Goal: Obtain resource: Obtain resource

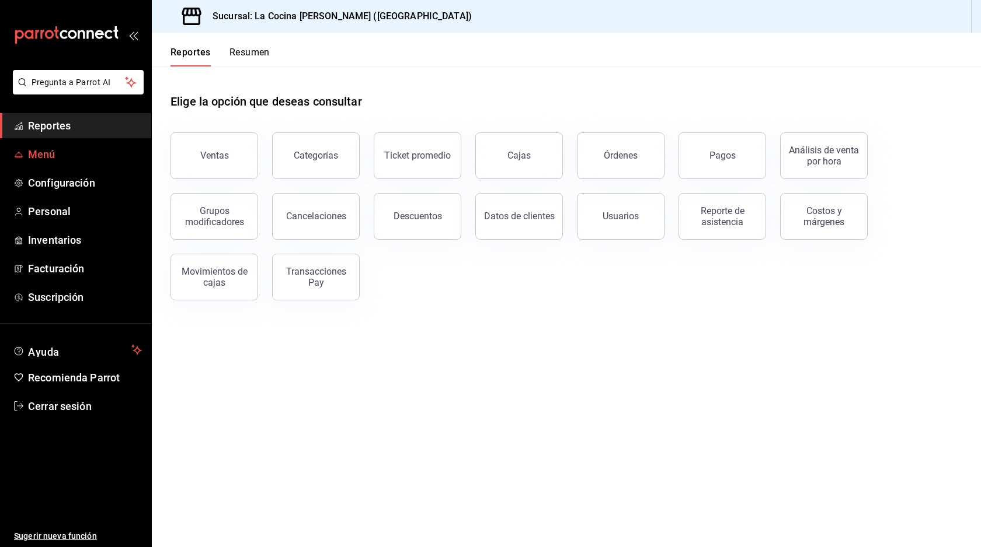
click at [81, 157] on span "Menú" at bounding box center [85, 154] width 114 height 16
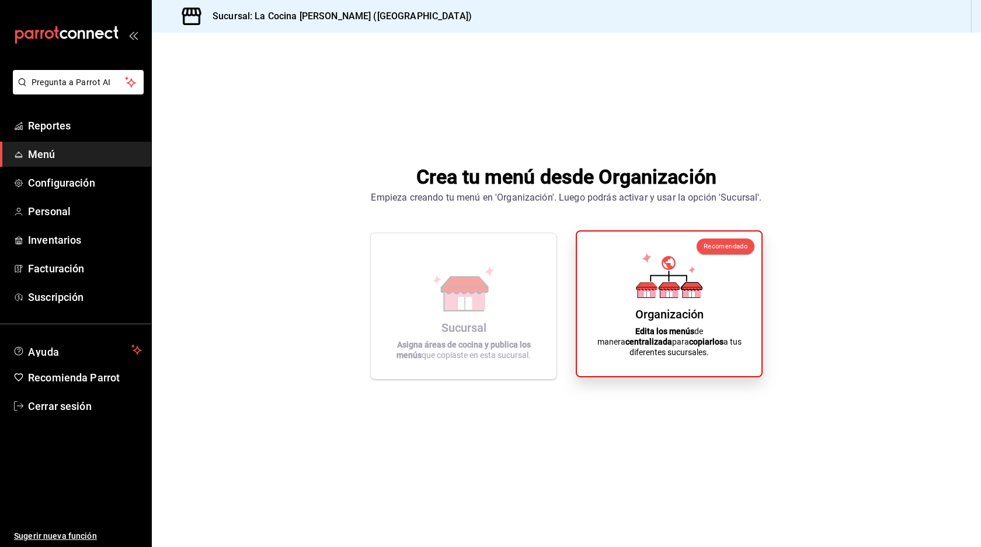
click at [648, 298] on icon at bounding box center [646, 295] width 6 height 6
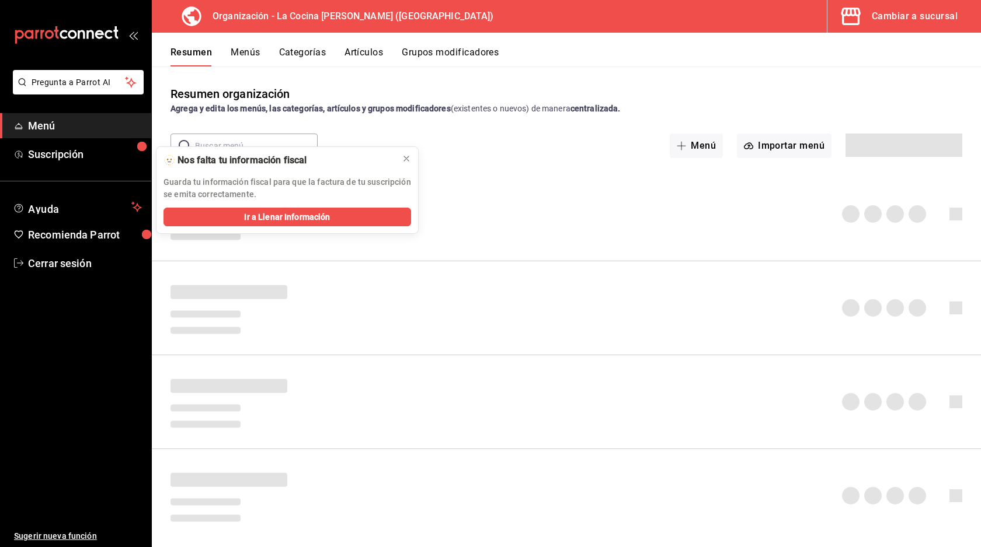
click at [700, 144] on div "Menú Importar menú" at bounding box center [808, 146] width 308 height 25
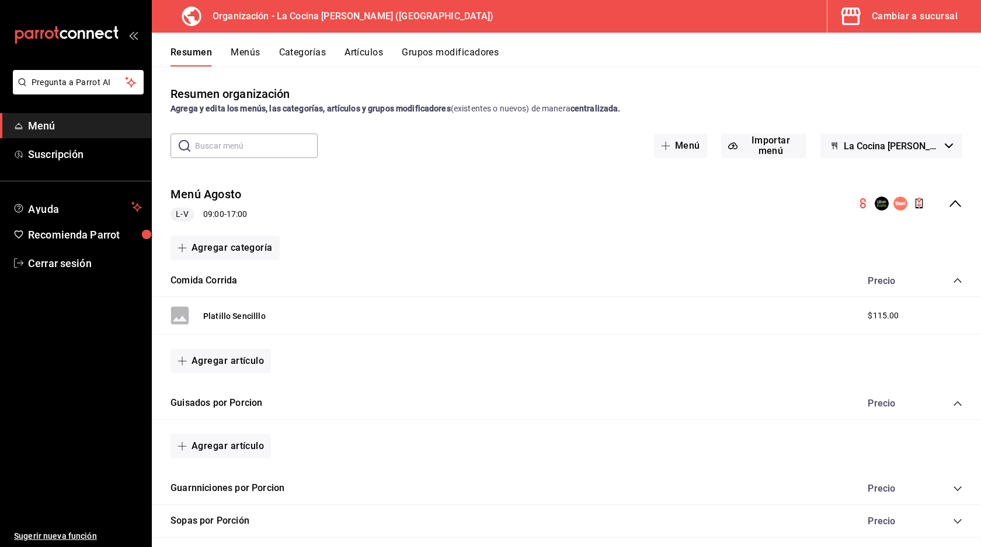
click at [670, 151] on button "Menú" at bounding box center [680, 146] width 53 height 25
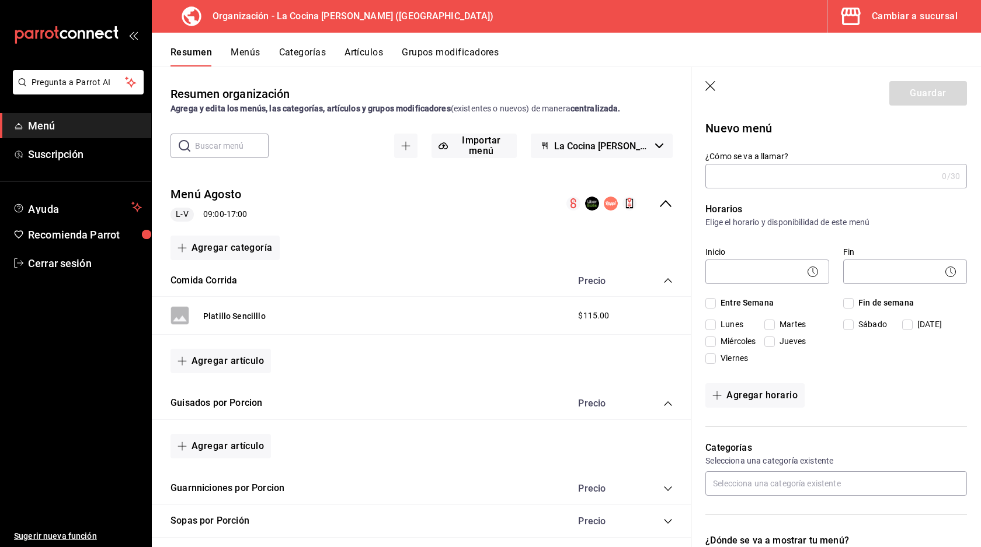
click at [711, 84] on icon "button" at bounding box center [710, 86] width 10 height 10
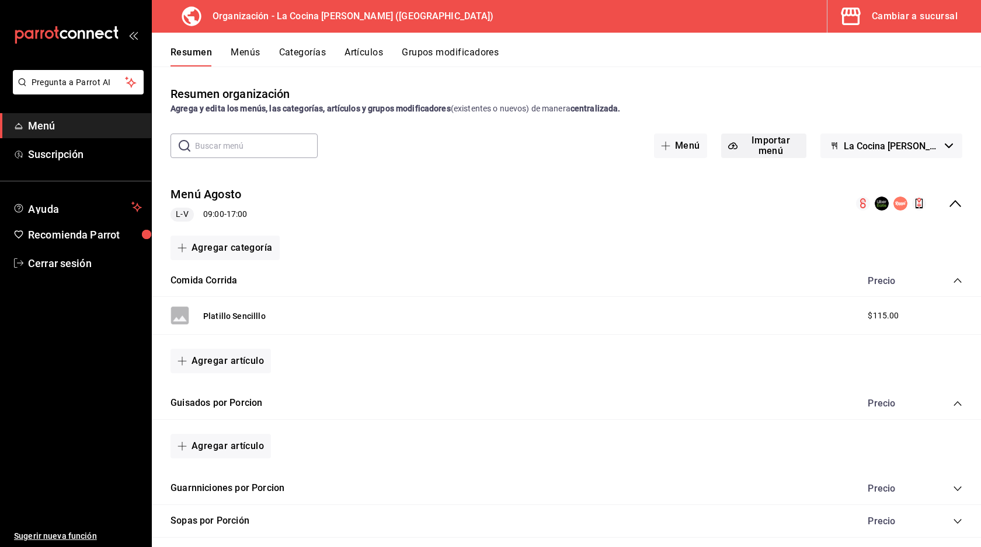
click at [766, 144] on button "Importar menú" at bounding box center [763, 146] width 85 height 25
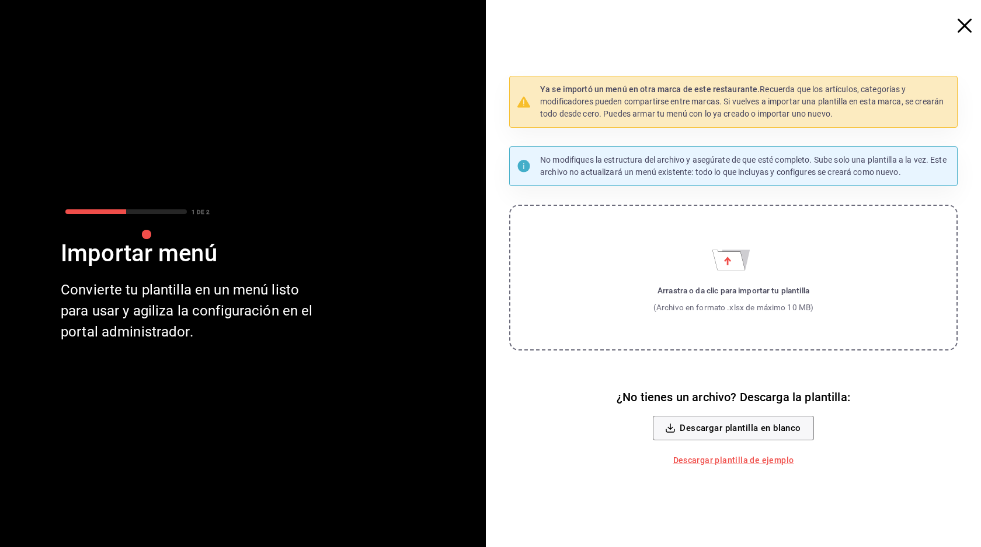
click at [724, 461] on link "Descargar plantilla de ejemplo" at bounding box center [733, 461] width 130 height 22
click at [763, 424] on button "Descargar plantilla en blanco" at bounding box center [733, 428] width 161 height 25
click at [965, 25] on icon "button" at bounding box center [964, 26] width 14 height 14
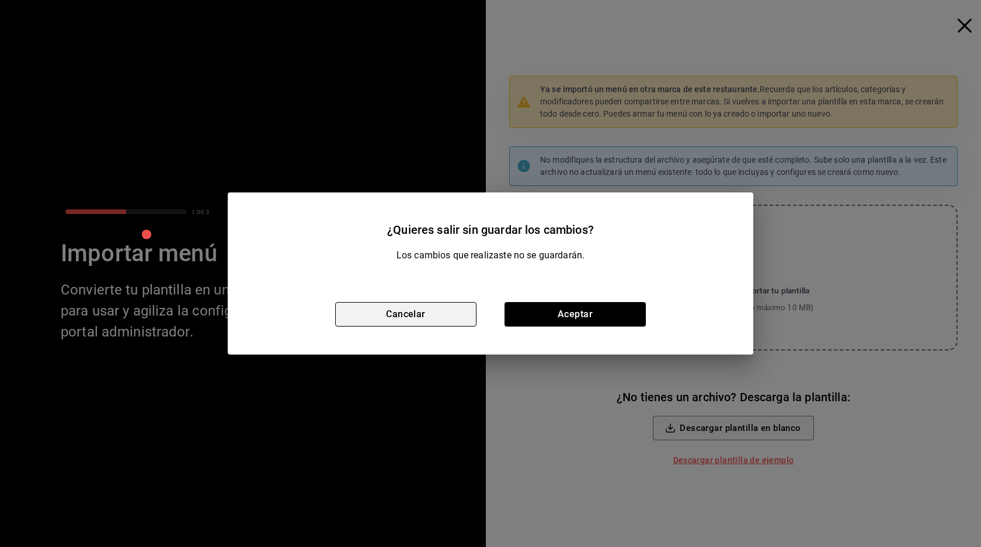
click at [435, 311] on button "Cancelar" at bounding box center [405, 314] width 141 height 25
